Goal: Complete application form

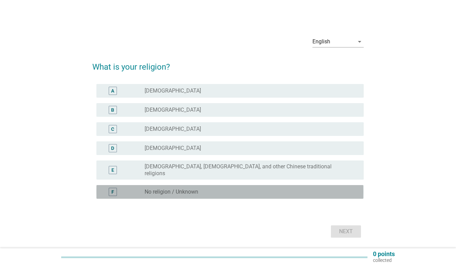
click at [207, 189] on div "radio_button_unchecked No religion / Unknown" at bounding box center [249, 192] width 208 height 7
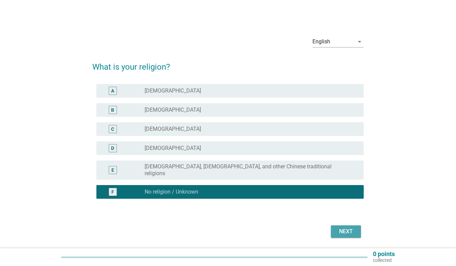
click at [342, 228] on div "Next" at bounding box center [346, 232] width 19 height 8
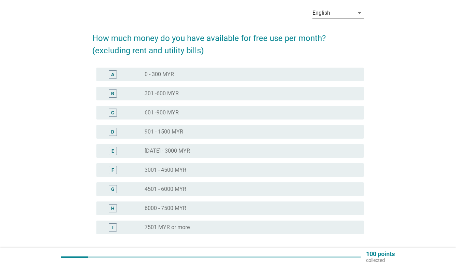
scroll to position [44, 0]
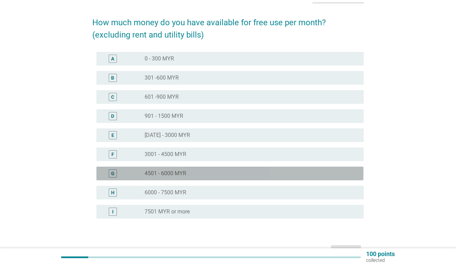
click at [197, 172] on div "radio_button_unchecked 4501 - 6000 MYR" at bounding box center [249, 173] width 208 height 7
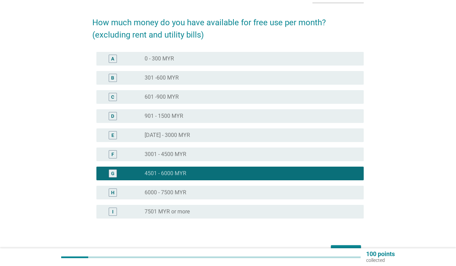
scroll to position [87, 0]
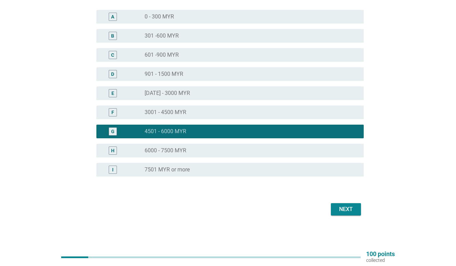
click at [354, 214] on button "Next" at bounding box center [346, 210] width 30 height 12
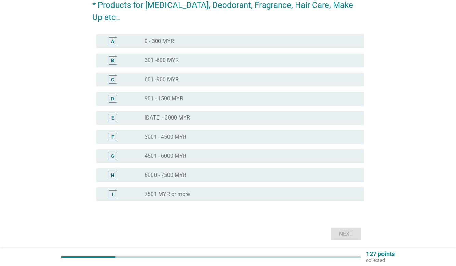
scroll to position [0, 0]
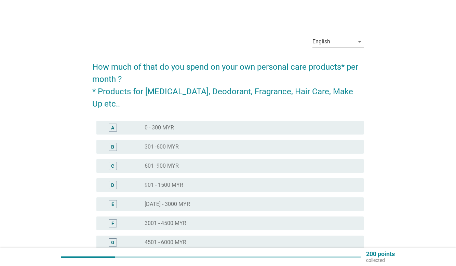
click at [198, 125] on div "radio_button_unchecked 0 - 300 MYR" at bounding box center [249, 128] width 208 height 7
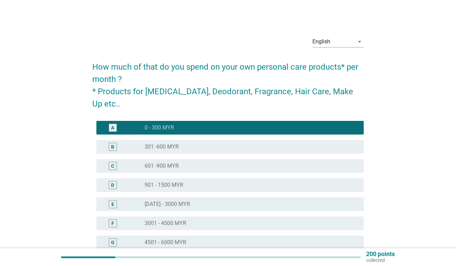
scroll to position [99, 0]
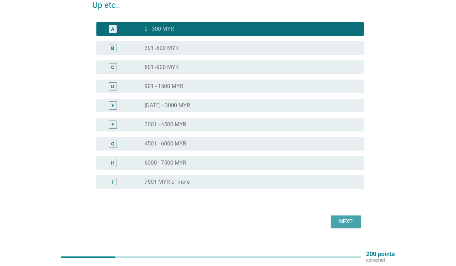
click at [358, 216] on button "Next" at bounding box center [346, 222] width 30 height 12
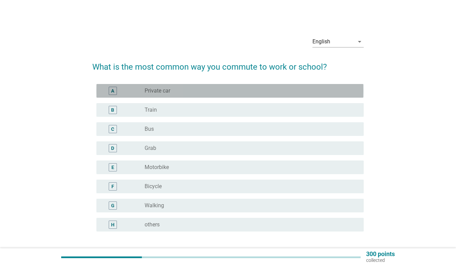
click at [172, 92] on div "radio_button_unchecked Private car" at bounding box center [249, 91] width 208 height 7
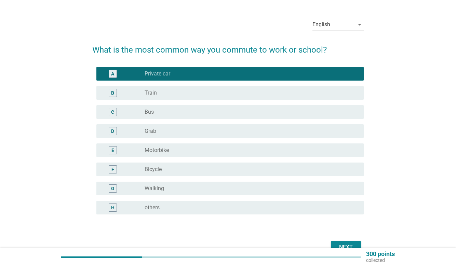
scroll to position [39, 0]
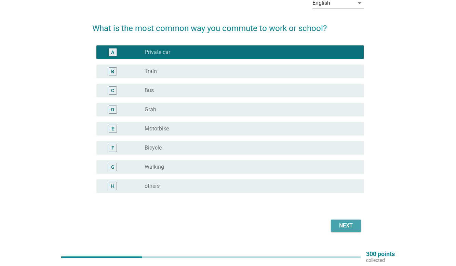
click at [359, 223] on button "Next" at bounding box center [346, 226] width 30 height 12
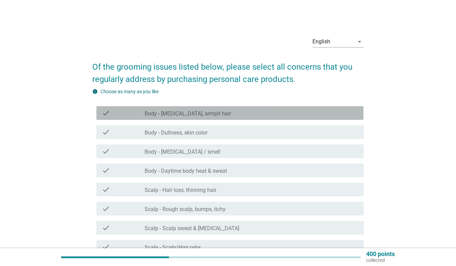
click at [238, 114] on div "check_box_outline_blank Body - [MEDICAL_DATA], armpit hair" at bounding box center [251, 113] width 213 height 8
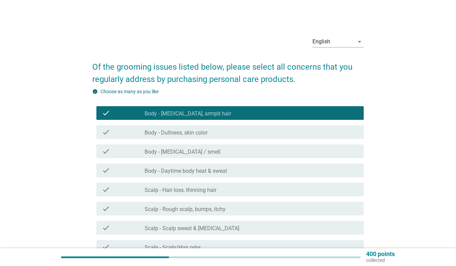
click at [223, 149] on div "check_box_outline_blank Body - [MEDICAL_DATA] / smell" at bounding box center [251, 151] width 213 height 8
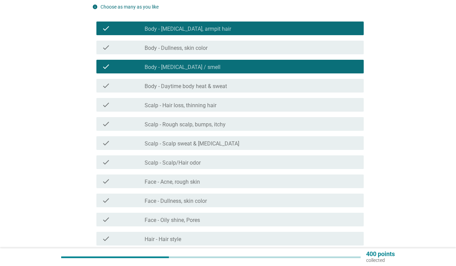
scroll to position [88, 0]
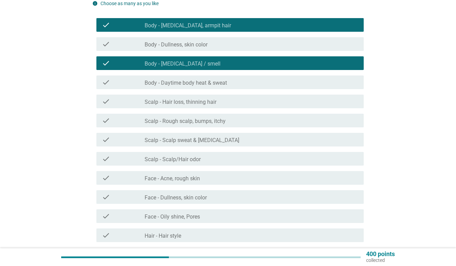
click at [208, 181] on div "check_box_outline_blank Face - Acne, rough skin" at bounding box center [251, 178] width 213 height 8
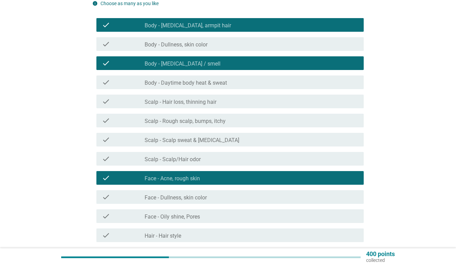
scroll to position [101, 0]
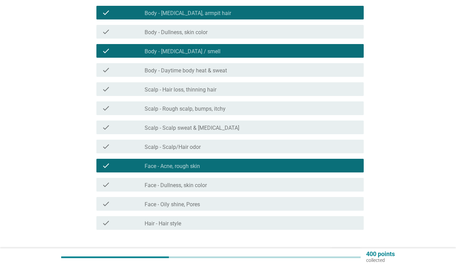
click at [196, 206] on label "Face - Oily shine, Pores" at bounding box center [172, 204] width 55 height 7
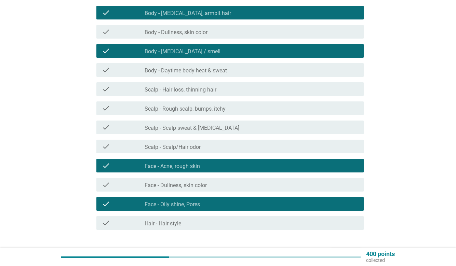
scroll to position [146, 0]
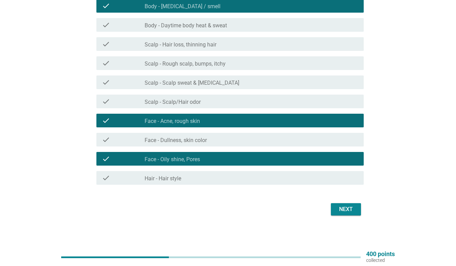
click at [356, 213] on button "Next" at bounding box center [346, 210] width 30 height 12
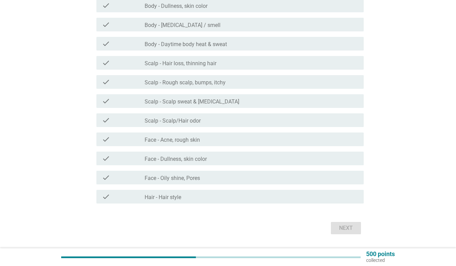
scroll to position [126, 0]
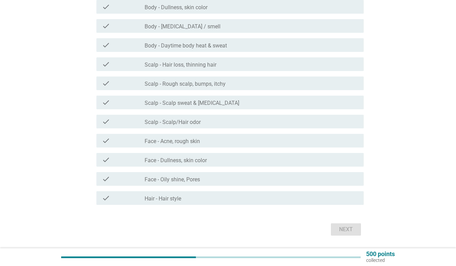
click at [215, 104] on label "Scalp - Scalp sweat & [MEDICAL_DATA]" at bounding box center [192, 103] width 95 height 7
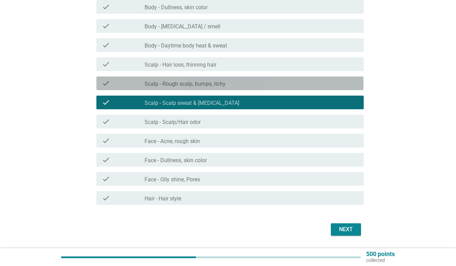
click at [215, 83] on label "Scalp - Rough scalp, bumps, itchy" at bounding box center [185, 84] width 81 height 7
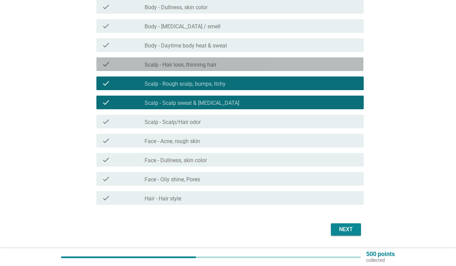
click at [217, 60] on div "check check_box_outline_blank Scalp - Hair loss, thinning hair" at bounding box center [229, 64] width 267 height 14
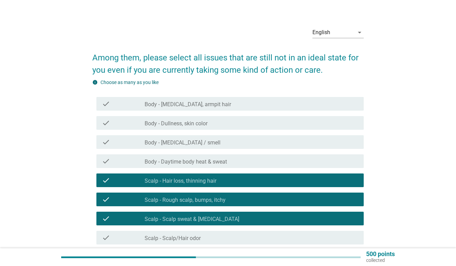
scroll to position [146, 0]
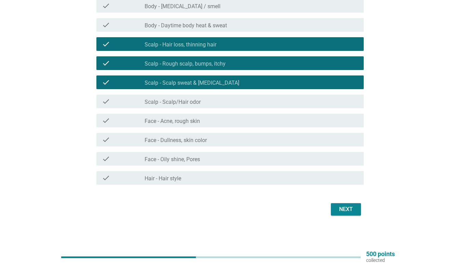
click at [344, 214] on button "Next" at bounding box center [346, 210] width 30 height 12
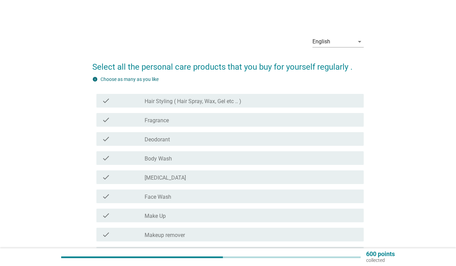
scroll to position [8, 0]
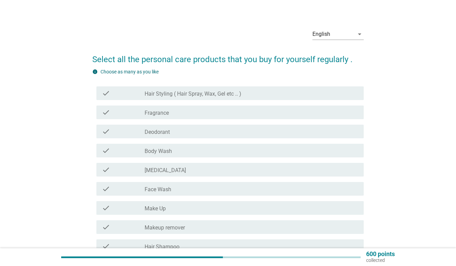
click at [201, 116] on div "check_box_outline_blank Fragrance" at bounding box center [251, 112] width 213 height 8
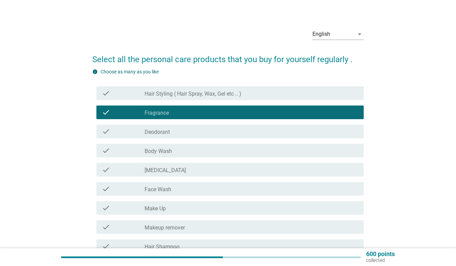
click at [197, 136] on div "check check_box_outline_blank Deodorant" at bounding box center [229, 132] width 267 height 14
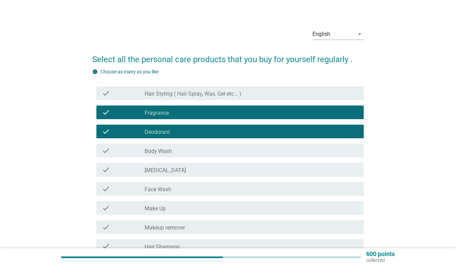
click at [196, 155] on div "check check_box_outline_blank Body Wash" at bounding box center [229, 151] width 267 height 14
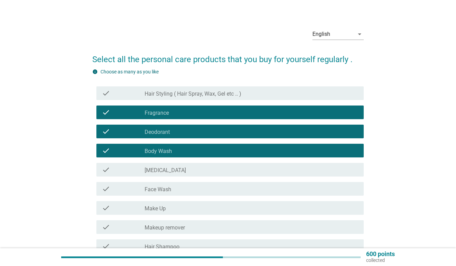
click at [191, 174] on div "check_box_outline_blank [MEDICAL_DATA]" at bounding box center [251, 170] width 213 height 8
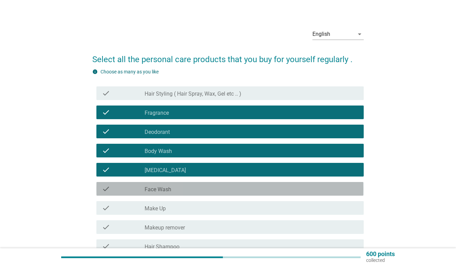
click at [200, 195] on div "check check_box_outline_blank Face Wash" at bounding box center [229, 189] width 267 height 14
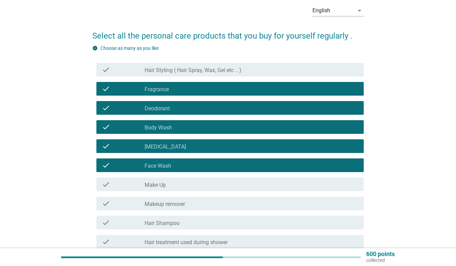
scroll to position [69, 0]
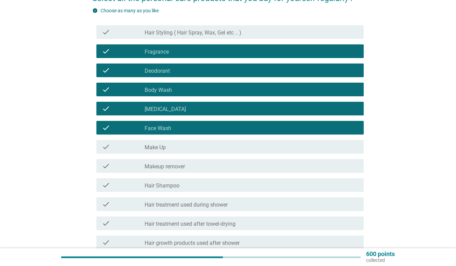
click at [207, 190] on div "check check_box_outline_blank Hair Shampoo" at bounding box center [229, 186] width 267 height 14
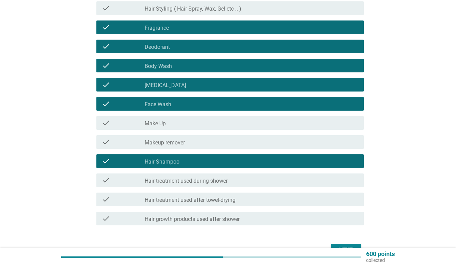
scroll to position [129, 0]
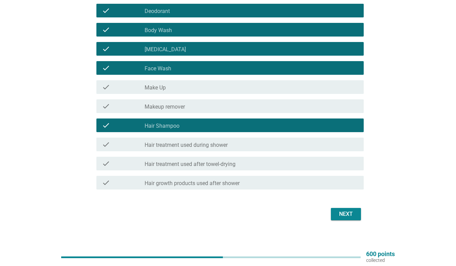
click at [345, 218] on div "Next" at bounding box center [346, 214] width 19 height 8
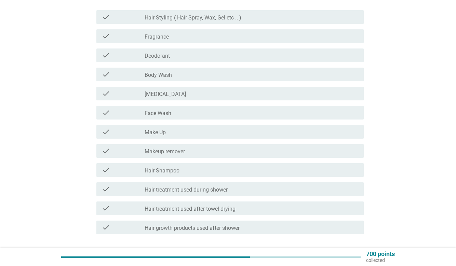
scroll to position [90, 0]
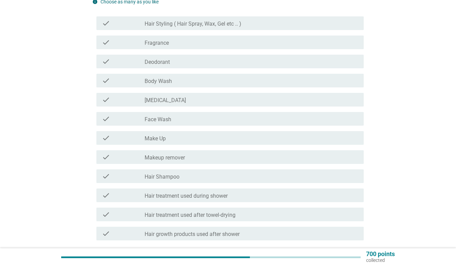
click at [182, 119] on div "check_box_outline_blank Face Wash" at bounding box center [251, 119] width 213 height 8
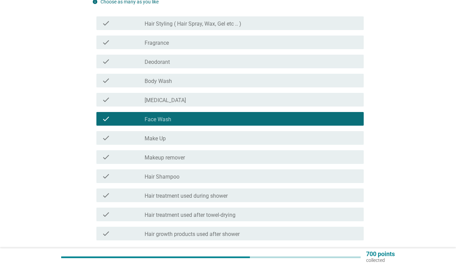
click at [177, 101] on div "check_box_outline_blank [MEDICAL_DATA]" at bounding box center [251, 100] width 213 height 8
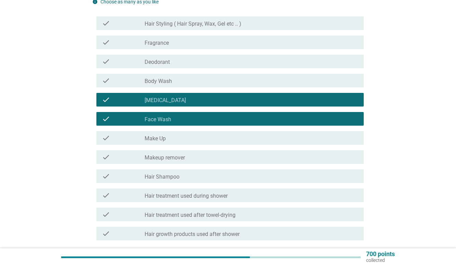
scroll to position [146, 0]
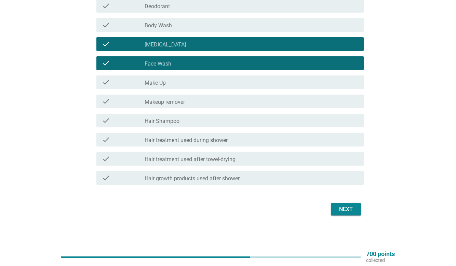
click at [356, 207] on button "Next" at bounding box center [346, 210] width 30 height 12
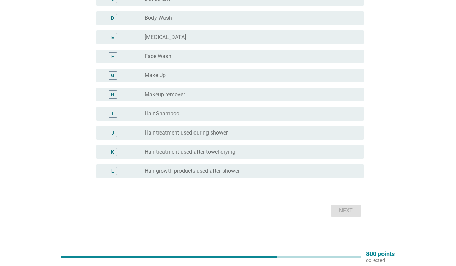
scroll to position [2, 0]
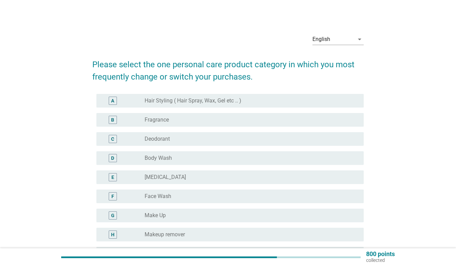
click at [168, 159] on label "Body Wash" at bounding box center [158, 158] width 27 height 7
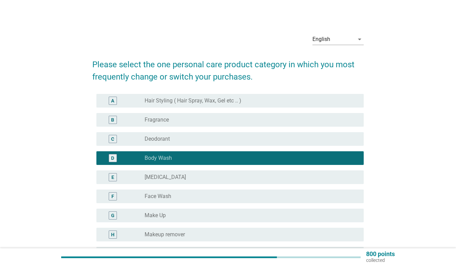
click at [166, 162] on div "radio_button_checked Body Wash" at bounding box center [251, 158] width 213 height 8
click at [167, 181] on div "radio_button_unchecked [MEDICAL_DATA]" at bounding box center [251, 177] width 213 height 8
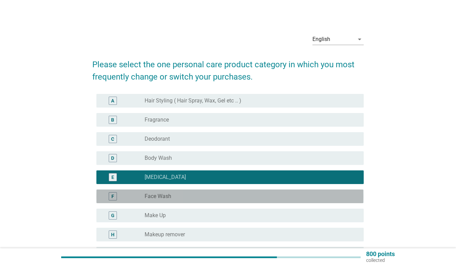
click at [161, 195] on label "Face Wash" at bounding box center [158, 196] width 27 height 7
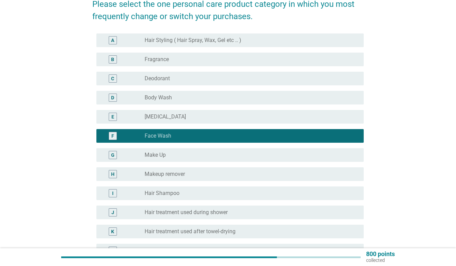
scroll to position [127, 0]
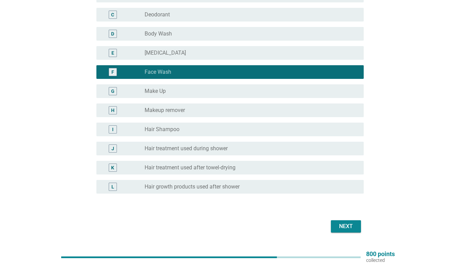
click at [357, 226] on button "Next" at bounding box center [346, 227] width 30 height 12
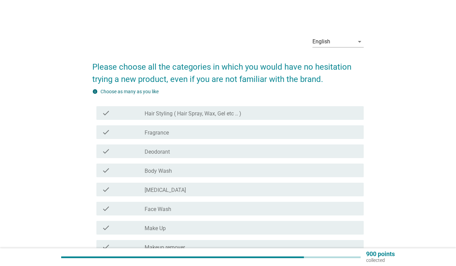
scroll to position [10, 0]
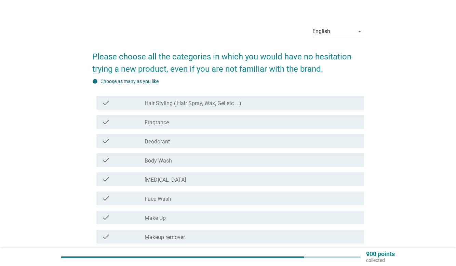
click at [167, 180] on label "[MEDICAL_DATA]" at bounding box center [165, 180] width 41 height 7
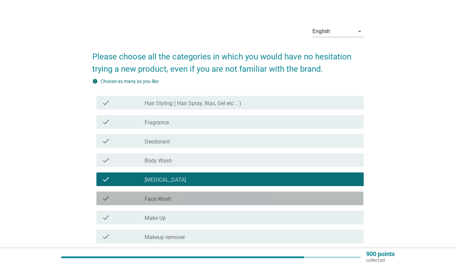
click at [171, 203] on div "check check_box_outline_blank Face Wash" at bounding box center [229, 199] width 267 height 14
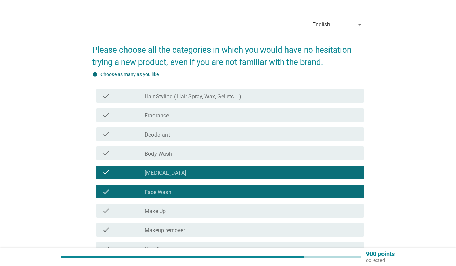
scroll to position [37, 0]
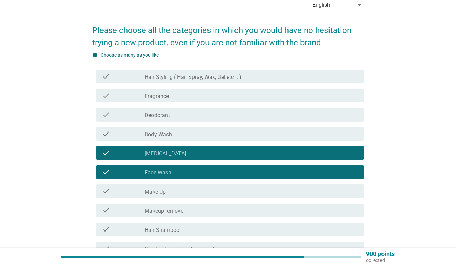
click at [156, 96] on label "Fragrance" at bounding box center [157, 96] width 24 height 7
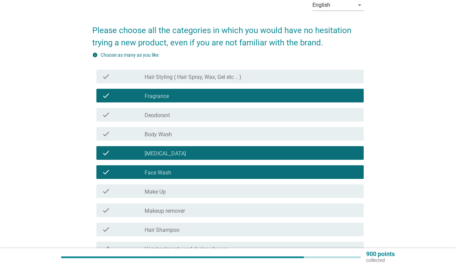
click at [167, 118] on label "Deodorant" at bounding box center [157, 115] width 25 height 7
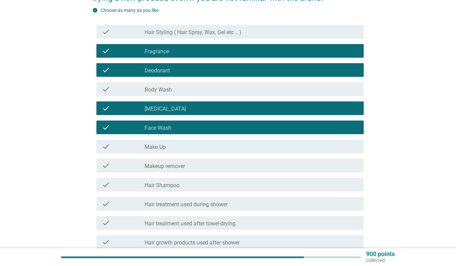
scroll to position [108, 0]
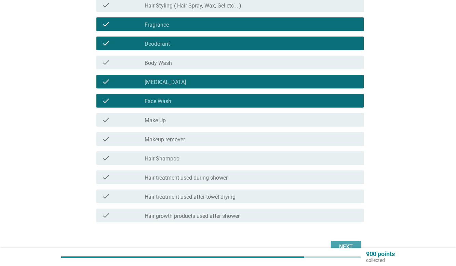
click at [341, 242] on button "Next" at bounding box center [346, 247] width 30 height 12
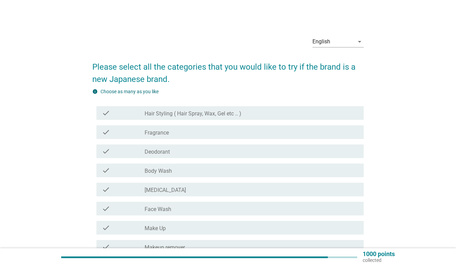
click at [185, 150] on div "check_box_outline_blank Deodorant" at bounding box center [251, 151] width 213 height 8
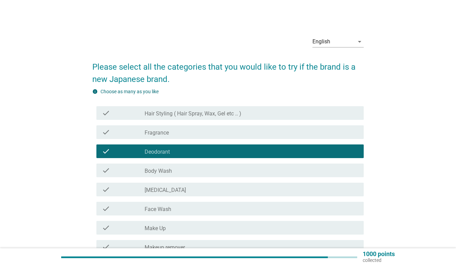
click at [184, 135] on div "check_box_outline_blank Fragrance" at bounding box center [251, 132] width 213 height 8
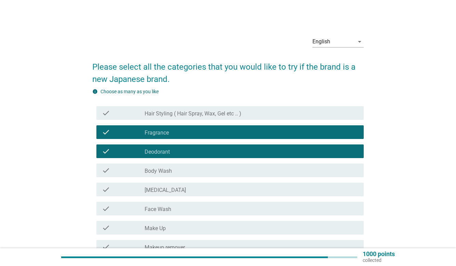
scroll to position [12, 0]
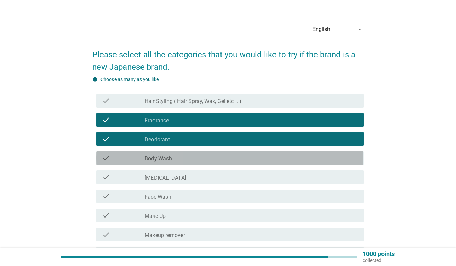
click at [169, 156] on label "Body Wash" at bounding box center [158, 159] width 27 height 7
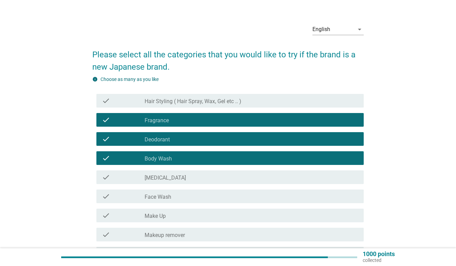
click at [167, 178] on label "[MEDICAL_DATA]" at bounding box center [165, 178] width 41 height 7
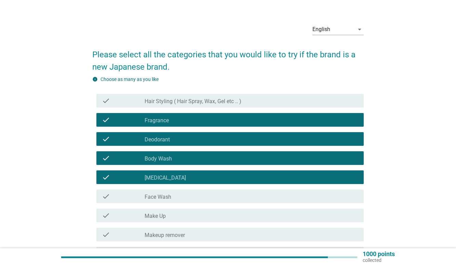
click at [167, 200] on label "Face Wash" at bounding box center [158, 197] width 27 height 7
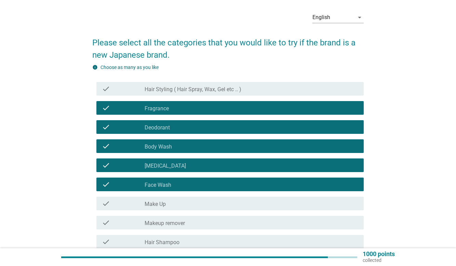
scroll to position [36, 0]
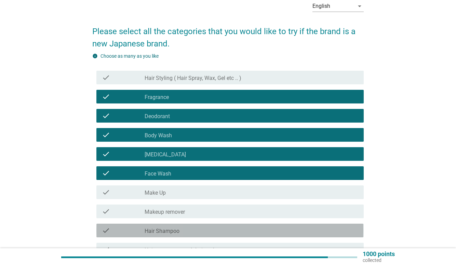
click at [177, 228] on label "Hair Shampoo" at bounding box center [162, 231] width 35 height 7
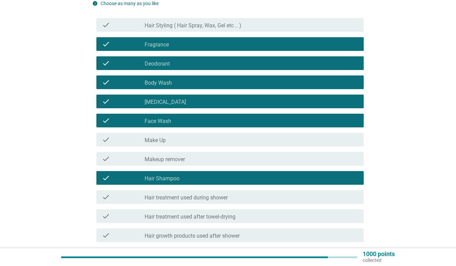
scroll to position [118, 0]
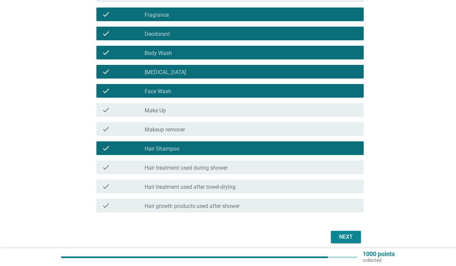
click at [338, 237] on div "Next" at bounding box center [346, 237] width 19 height 8
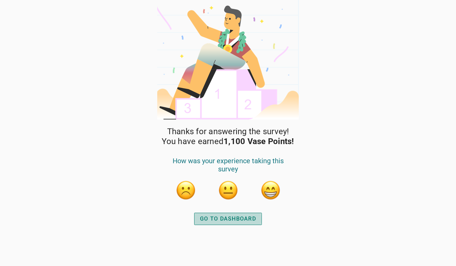
click at [234, 220] on div "GO TO DASHBOARD" at bounding box center [228, 219] width 56 height 8
